Goal: Information Seeking & Learning: Learn about a topic

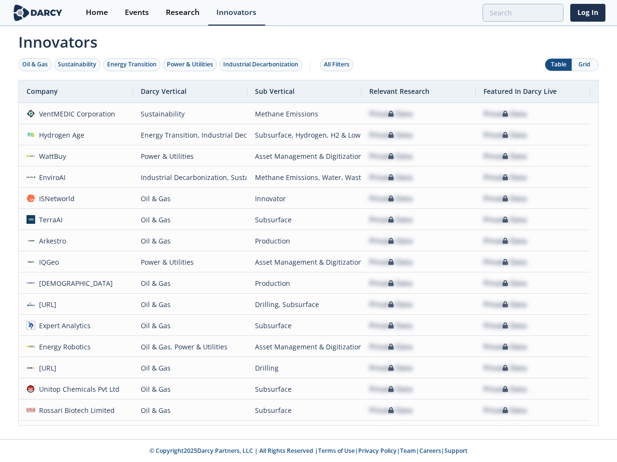
click at [35, 65] on div "Oil & Gas" at bounding box center [35, 64] width 26 height 9
click at [78, 65] on div "Sustainability" at bounding box center [77, 64] width 39 height 9
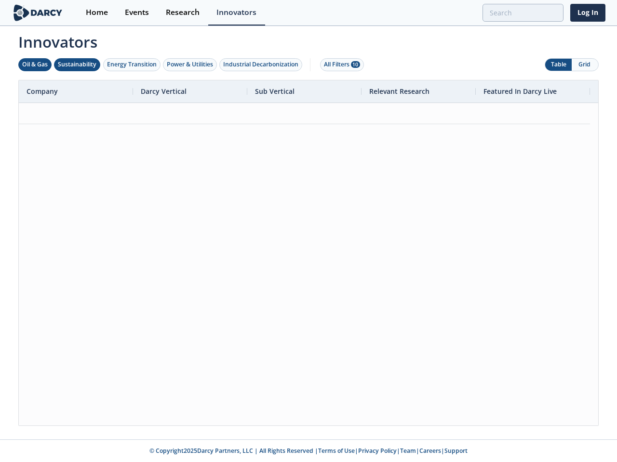
click at [132, 65] on div "Energy Transition" at bounding box center [132, 64] width 50 height 9
click at [191, 65] on div "Power & Utilities" at bounding box center [190, 64] width 46 height 9
click at [263, 65] on div "Industrial Decarbonization" at bounding box center [260, 64] width 75 height 9
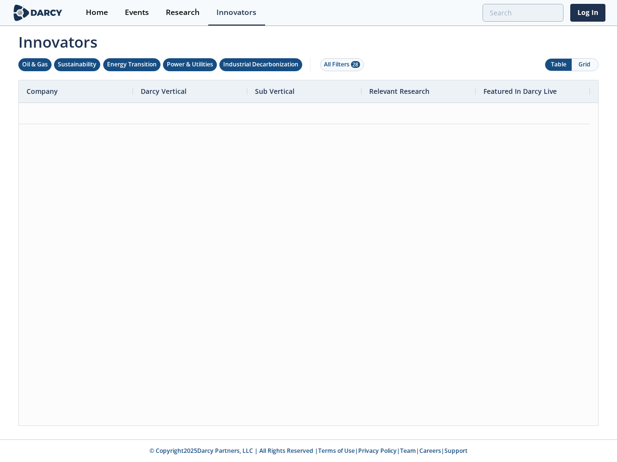
click at [339, 65] on div "All Filters 28" at bounding box center [342, 64] width 36 height 9
click at [584, 65] on button "Grid" at bounding box center [584, 65] width 26 height 12
